Goal: Book appointment/travel/reservation

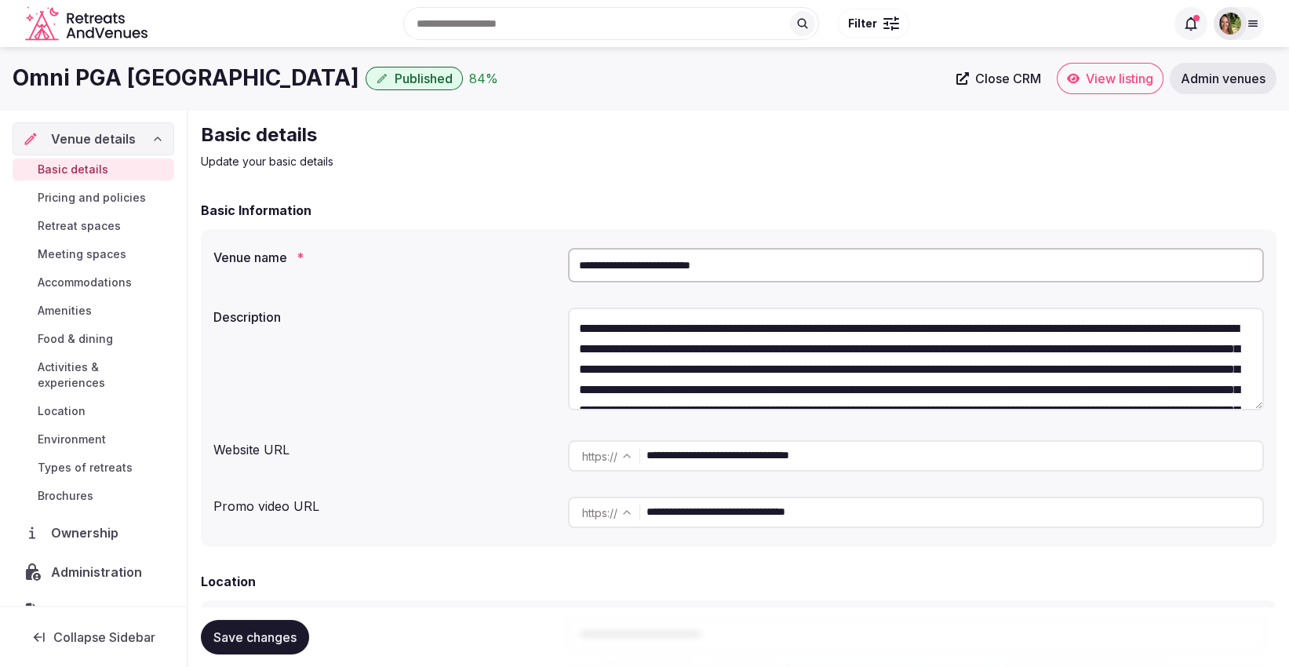
click at [1104, 75] on span "View listing" at bounding box center [1119, 79] width 67 height 16
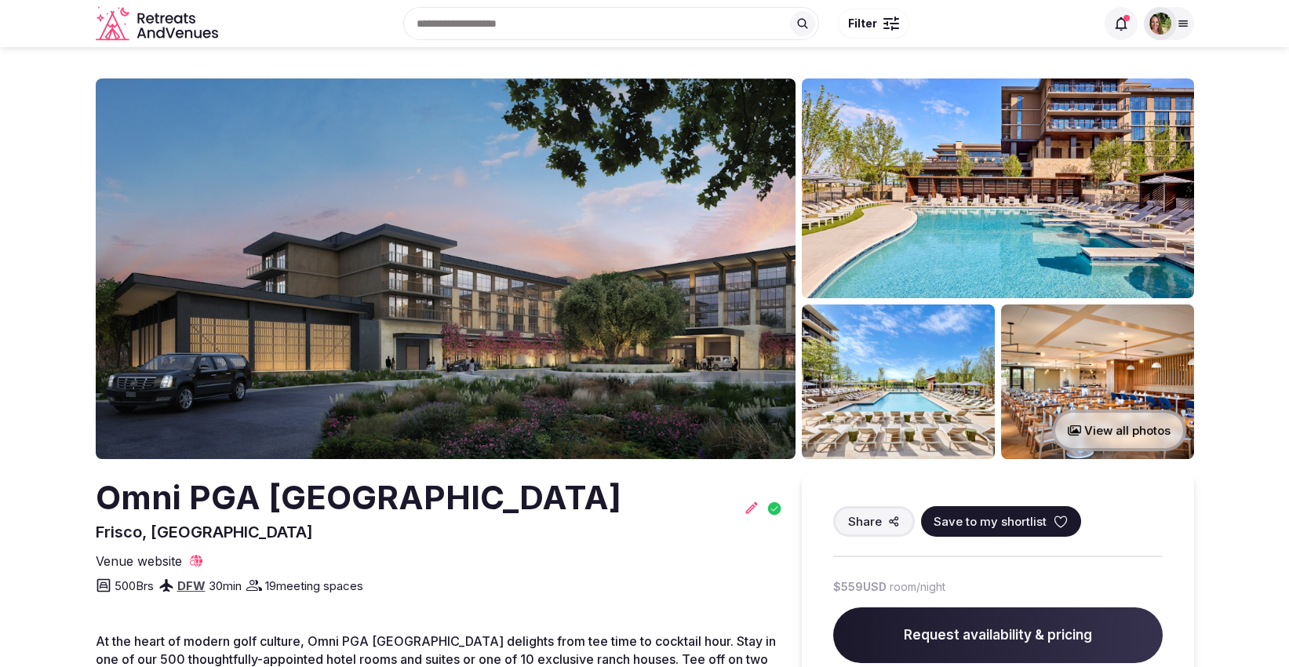
click at [1055, 514] on icon at bounding box center [1061, 522] width 16 height 16
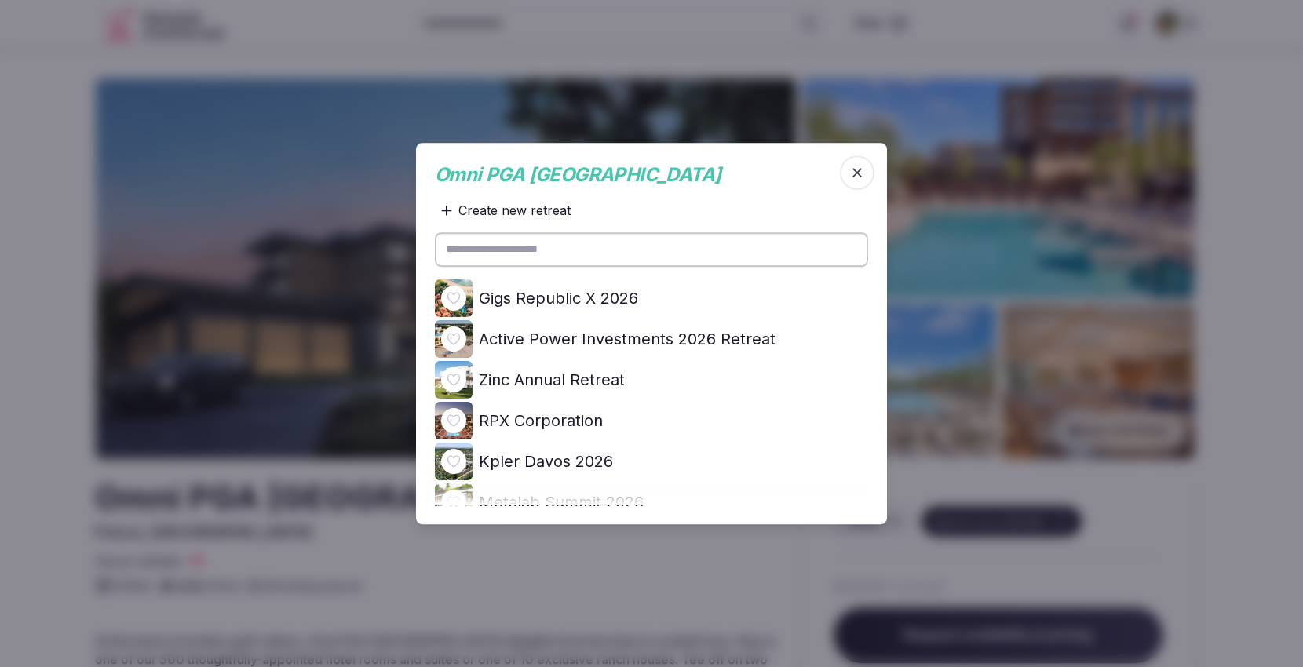
click at [0, 0] on icon at bounding box center [0, 0] width 0 height 0
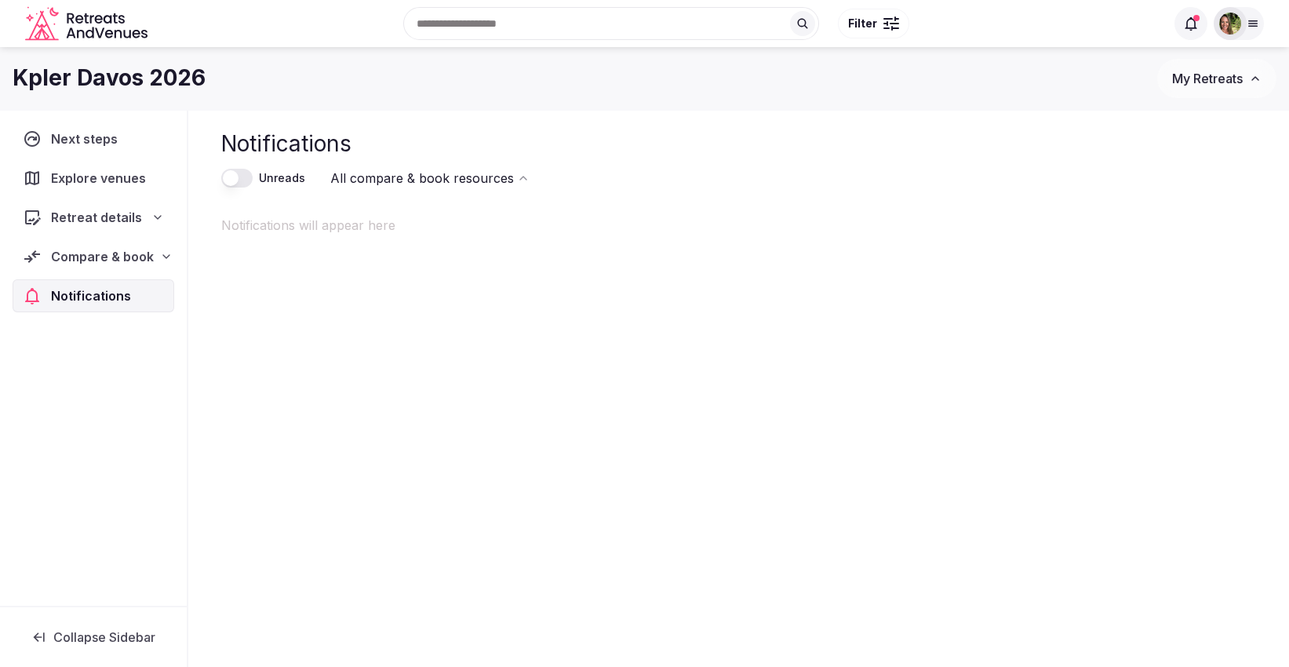
click at [82, 248] on span "Compare & book" at bounding box center [102, 256] width 103 height 19
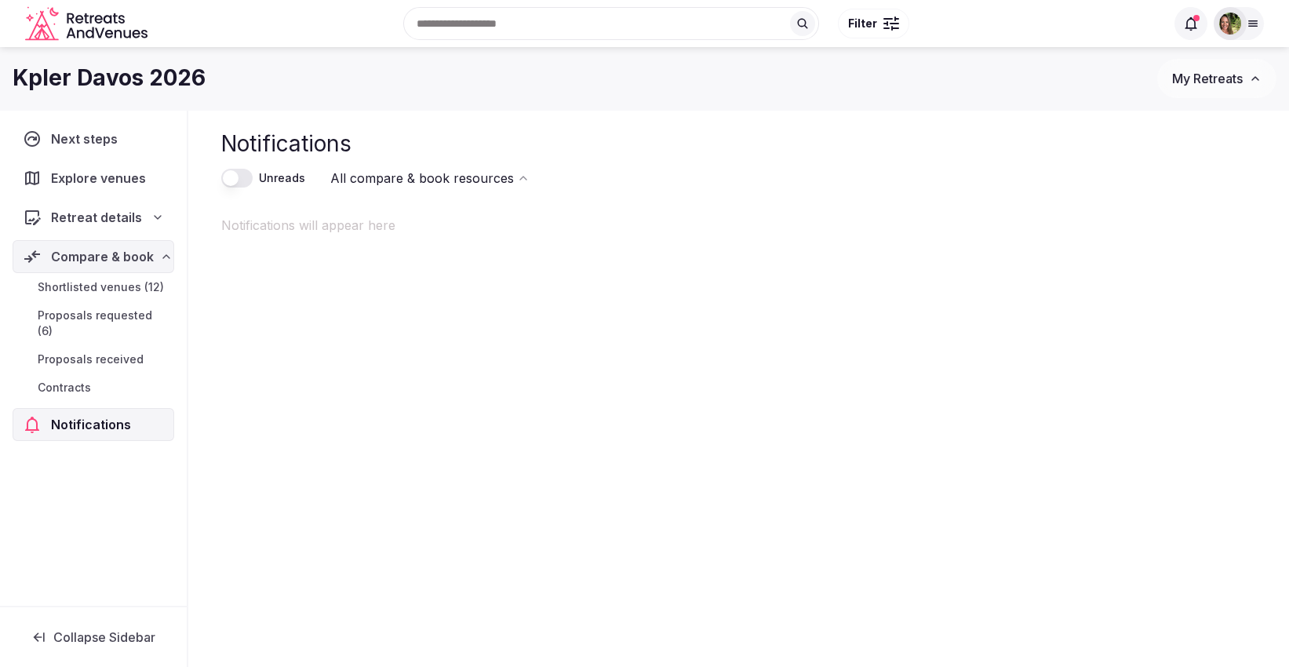
click at [78, 279] on span "Shortlisted venues (12)" at bounding box center [101, 287] width 126 height 16
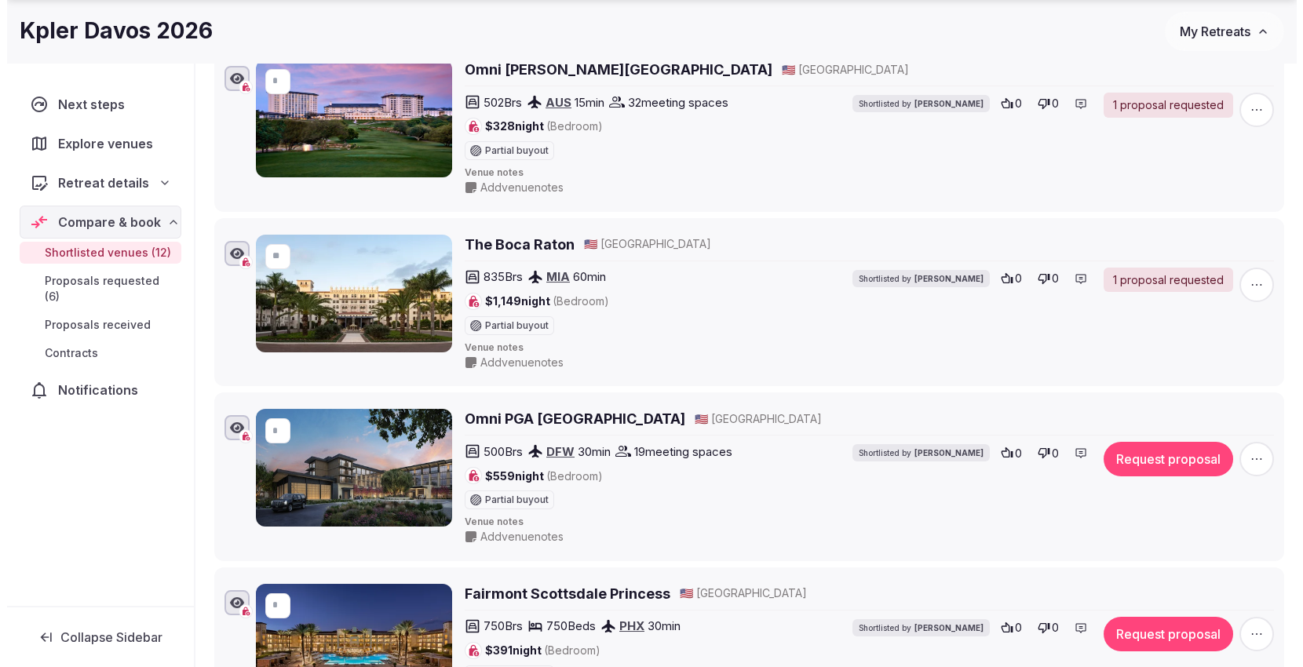
scroll to position [671, 0]
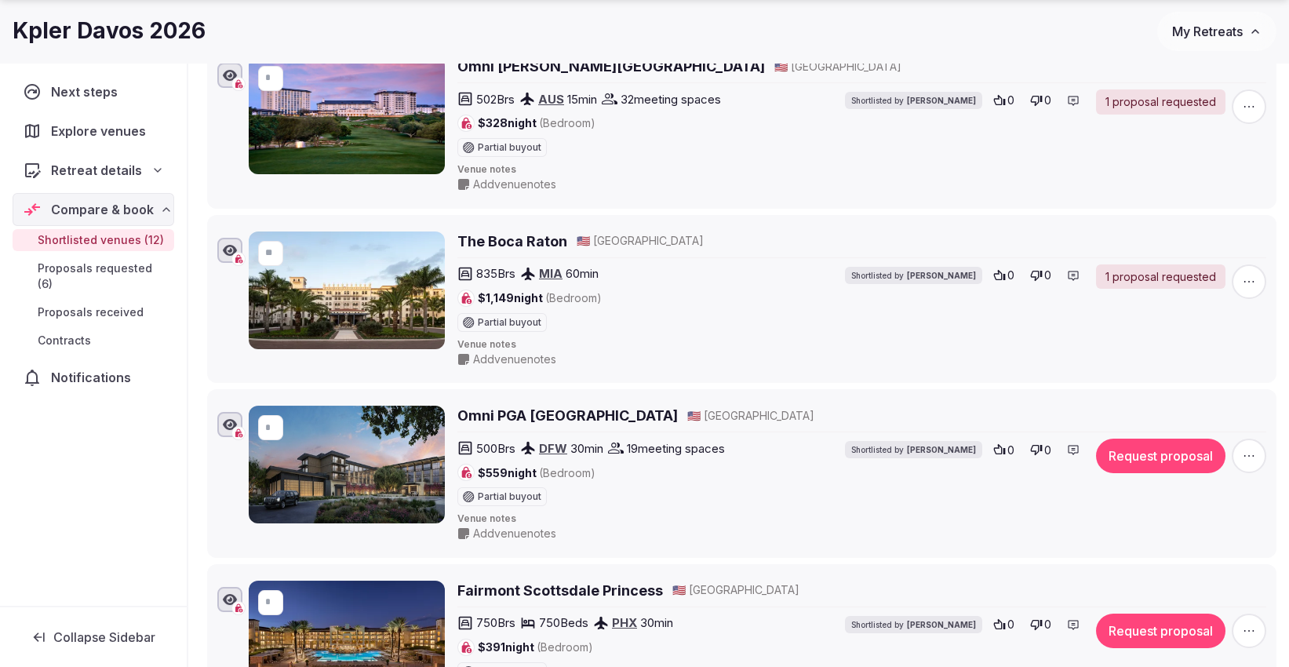
click at [1152, 451] on button "Request proposal" at bounding box center [1160, 456] width 129 height 35
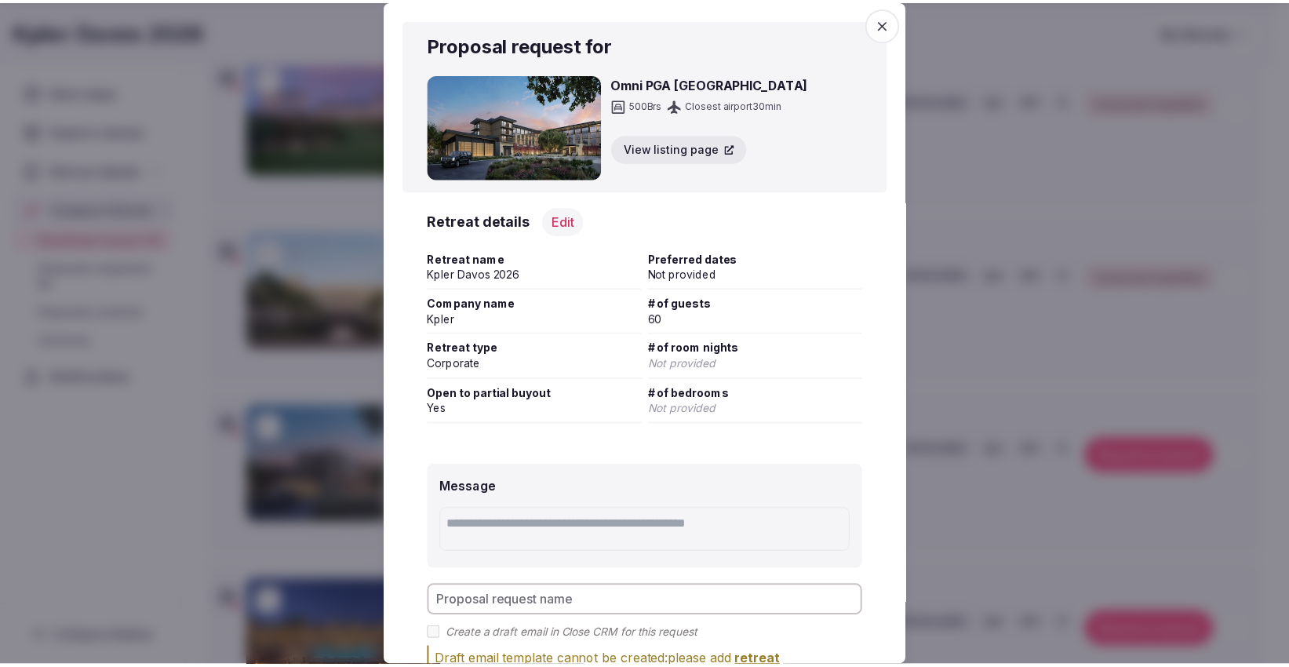
scroll to position [118, 0]
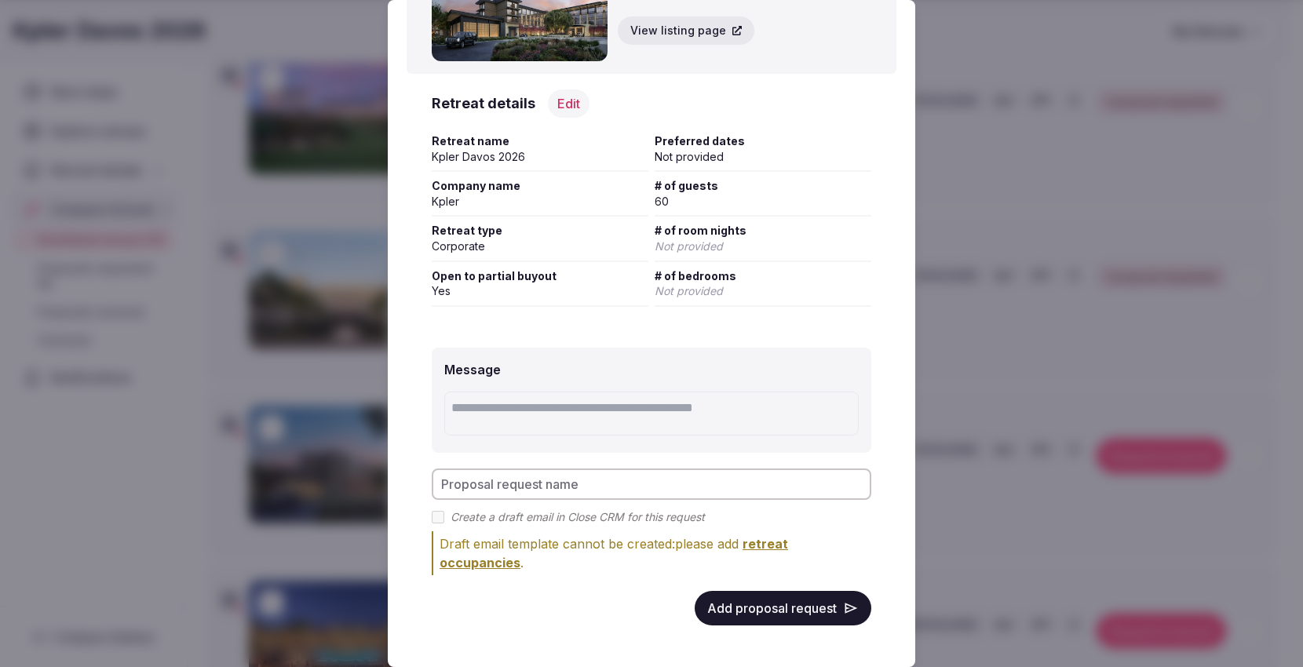
click at [727, 601] on button "Add proposal request" at bounding box center [782, 608] width 177 height 35
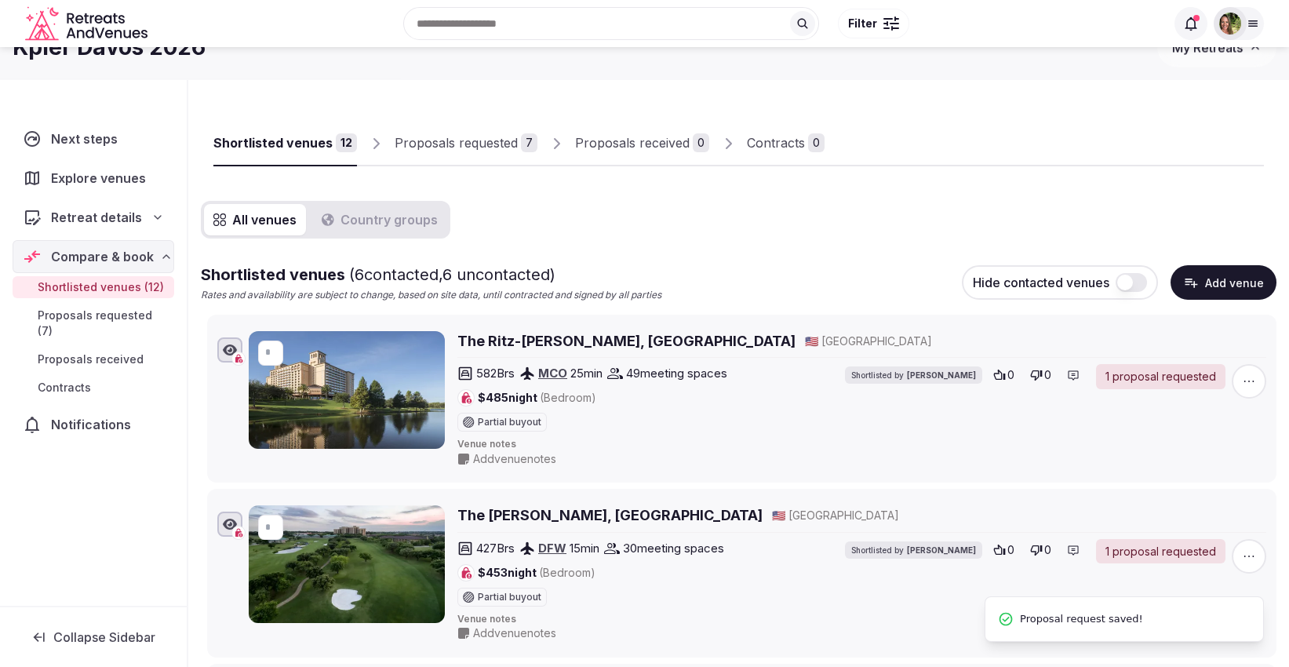
scroll to position [0, 0]
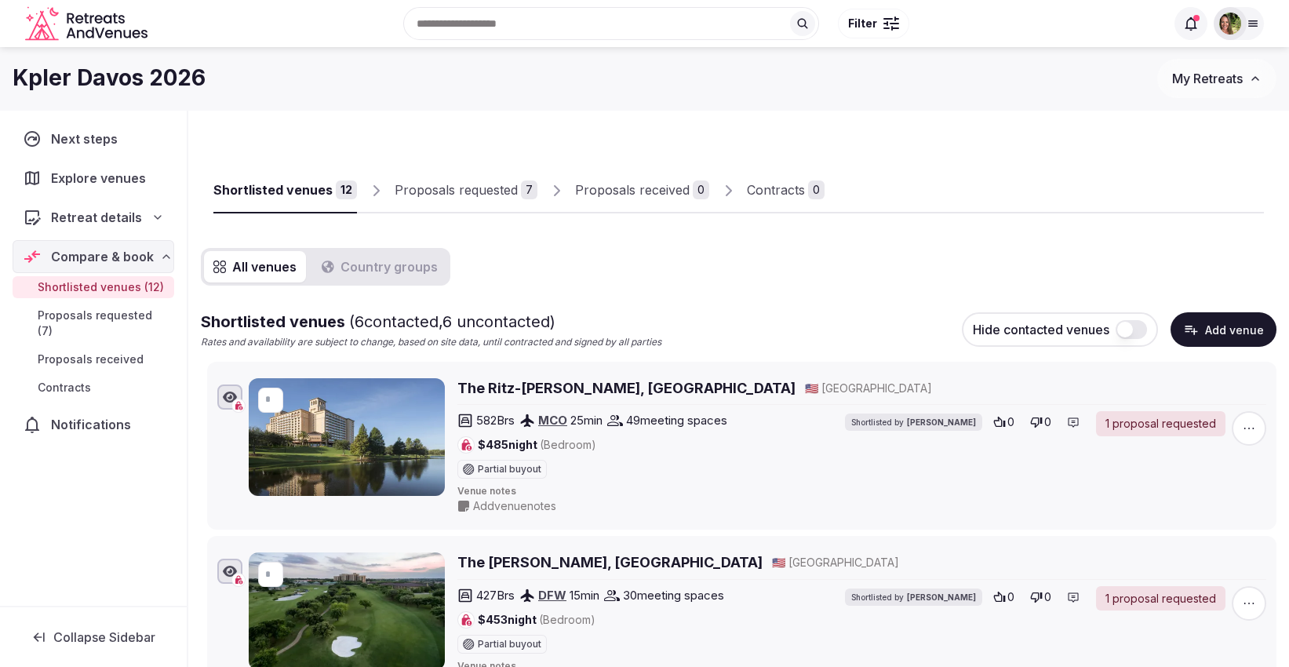
click at [414, 187] on div "Proposals requested" at bounding box center [456, 189] width 123 height 19
